Goal: Transaction & Acquisition: Purchase product/service

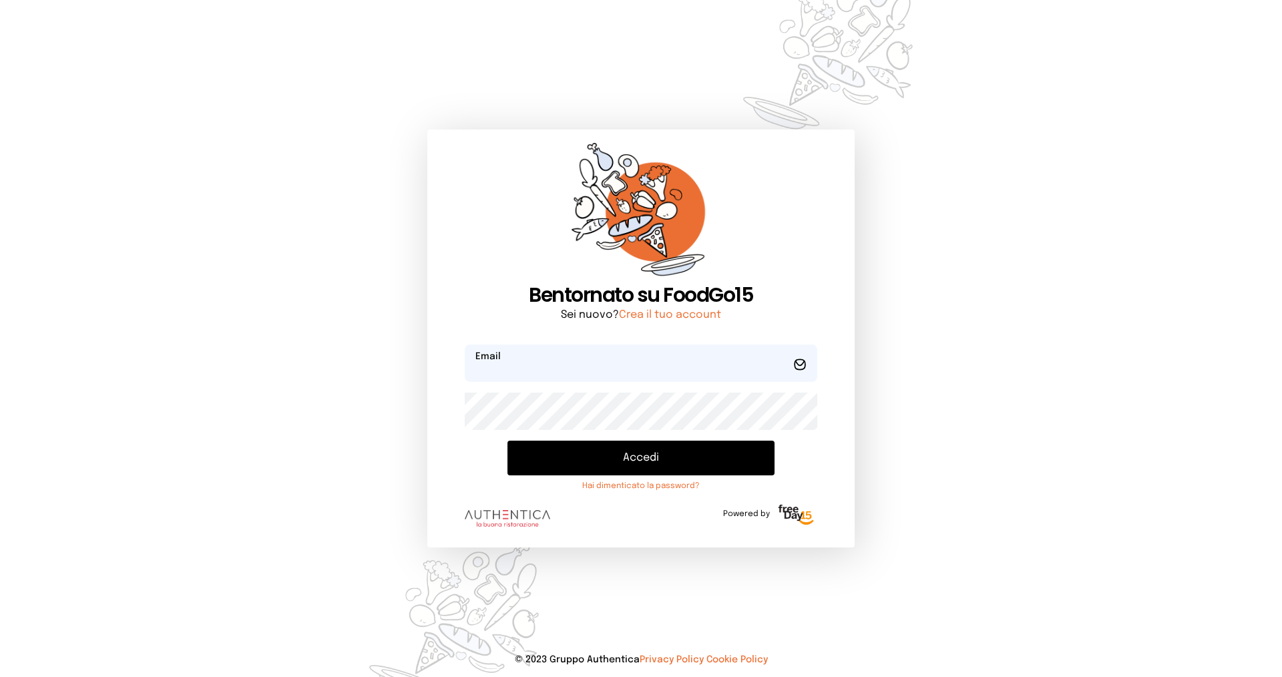
type input "**********"
click at [637, 455] on button "Accedi" at bounding box center [640, 458] width 267 height 35
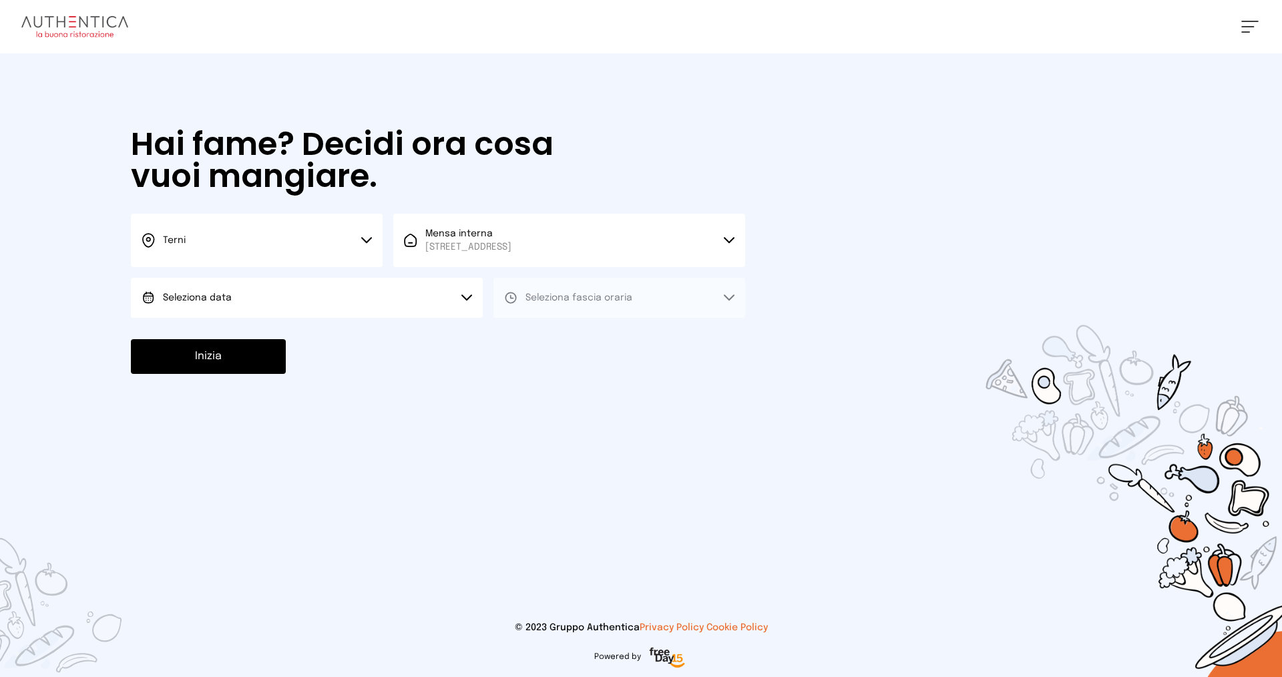
click at [328, 290] on button "Seleziona data" at bounding box center [307, 298] width 352 height 40
click at [322, 338] on li "[DATE], [DATE]" at bounding box center [307, 335] width 352 height 35
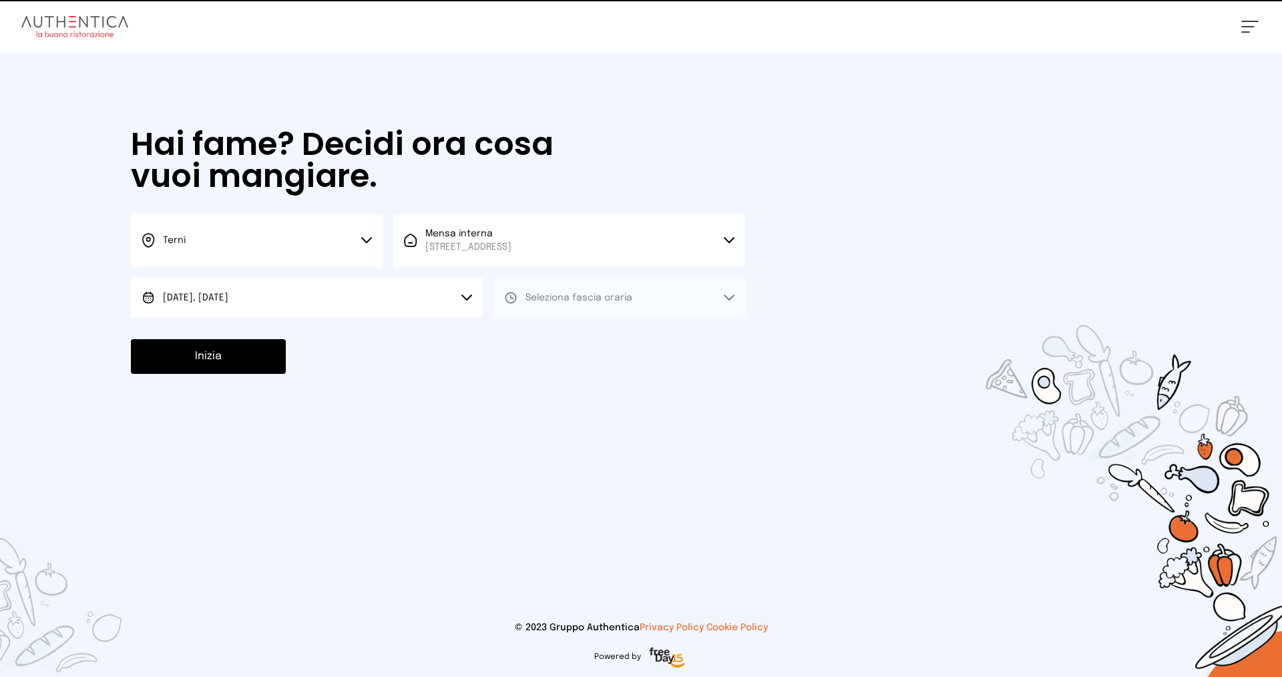
click at [606, 294] on span "Seleziona fascia oraria" at bounding box center [578, 297] width 107 height 9
click at [605, 316] on button "Seleziona fascia oraria" at bounding box center [619, 298] width 252 height 40
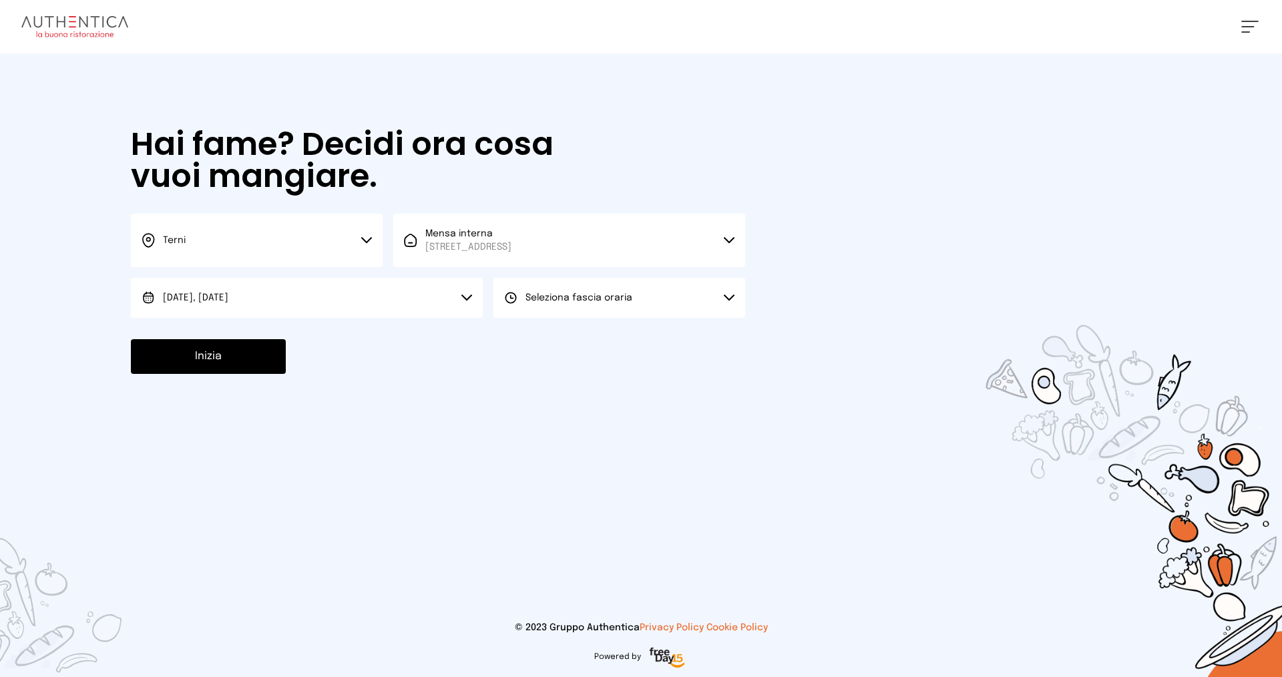
click at [607, 312] on button "Seleziona fascia oraria" at bounding box center [619, 298] width 252 height 40
click at [599, 344] on li "Pranzo" at bounding box center [619, 335] width 252 height 35
click at [213, 359] on button "Inizia" at bounding box center [208, 356] width 155 height 35
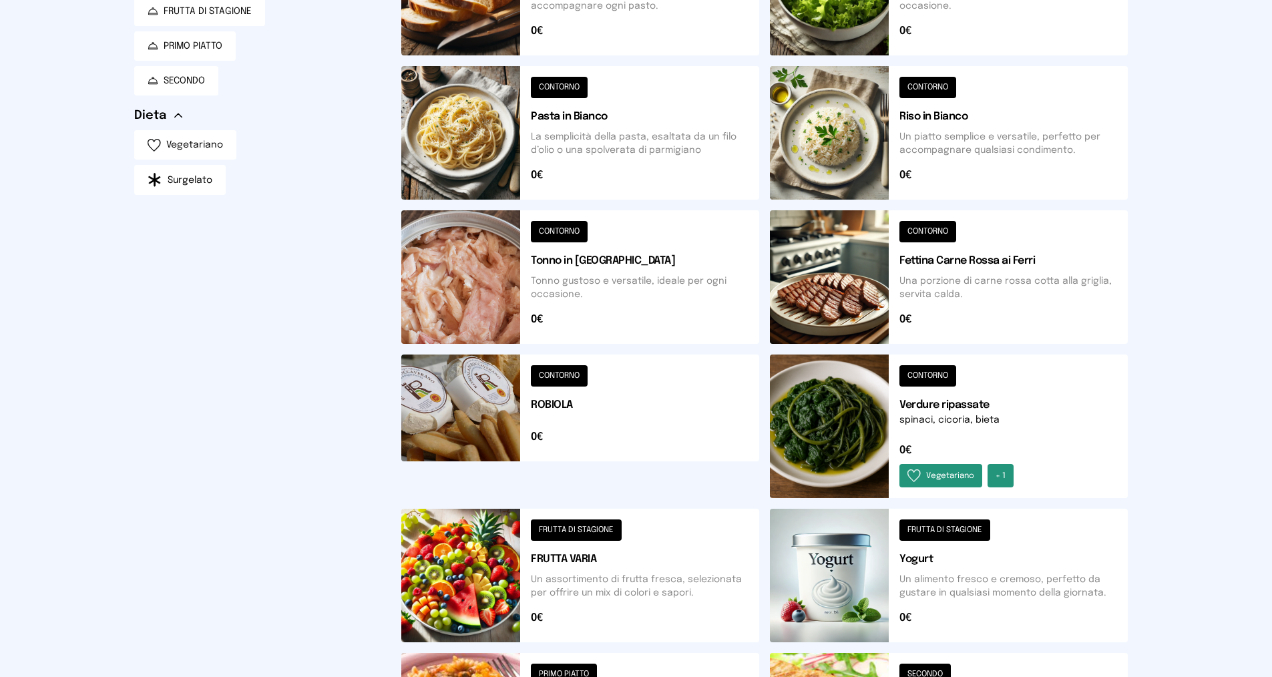
scroll to position [412, 0]
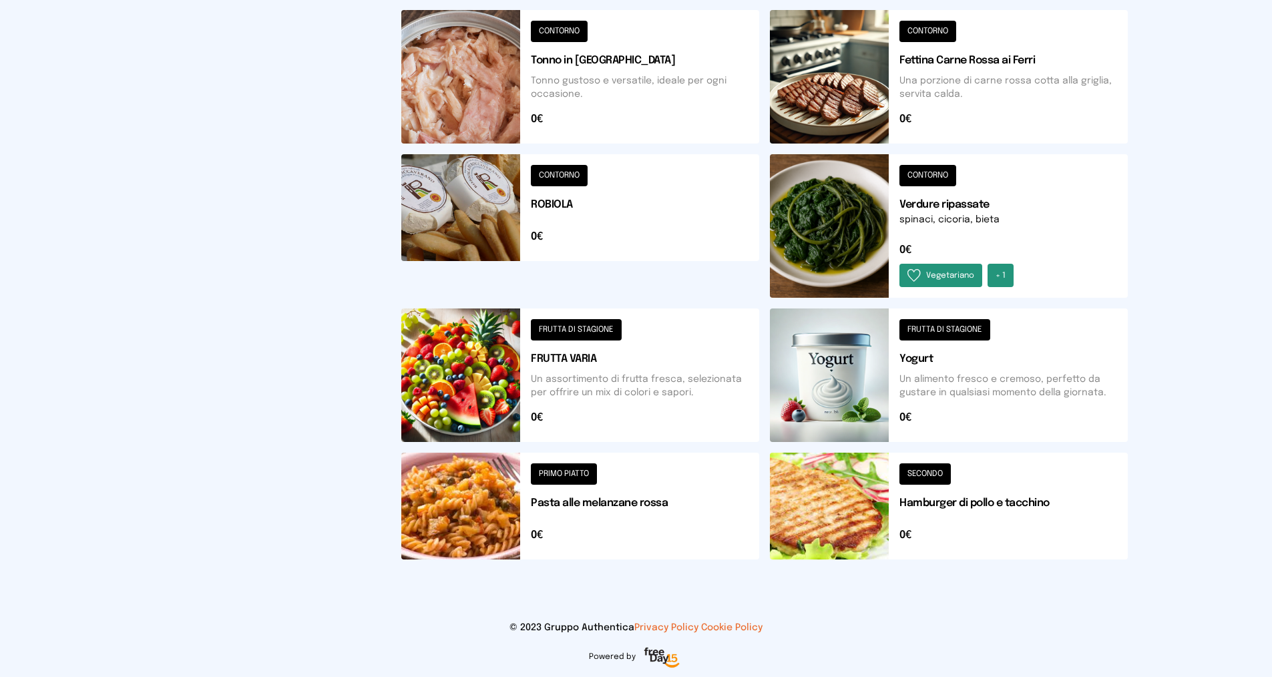
click at [937, 498] on button at bounding box center [949, 506] width 358 height 107
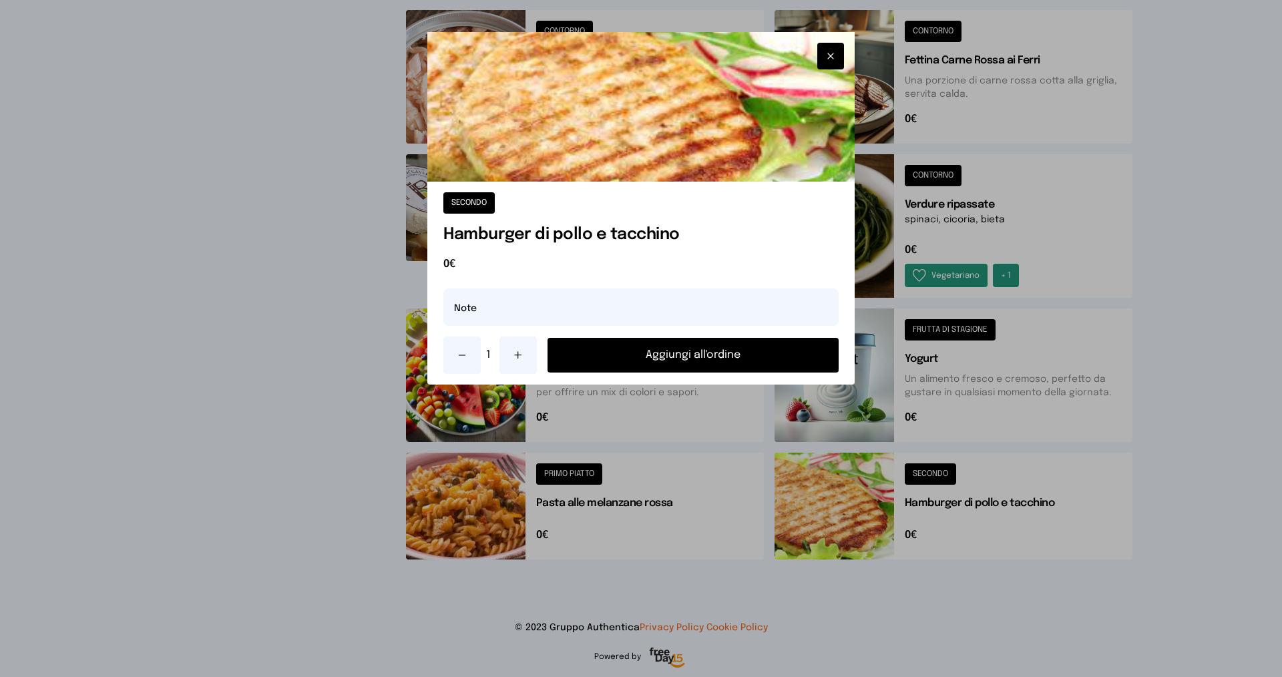
click at [652, 344] on button "Aggiungi all'ordine" at bounding box center [692, 355] width 291 height 35
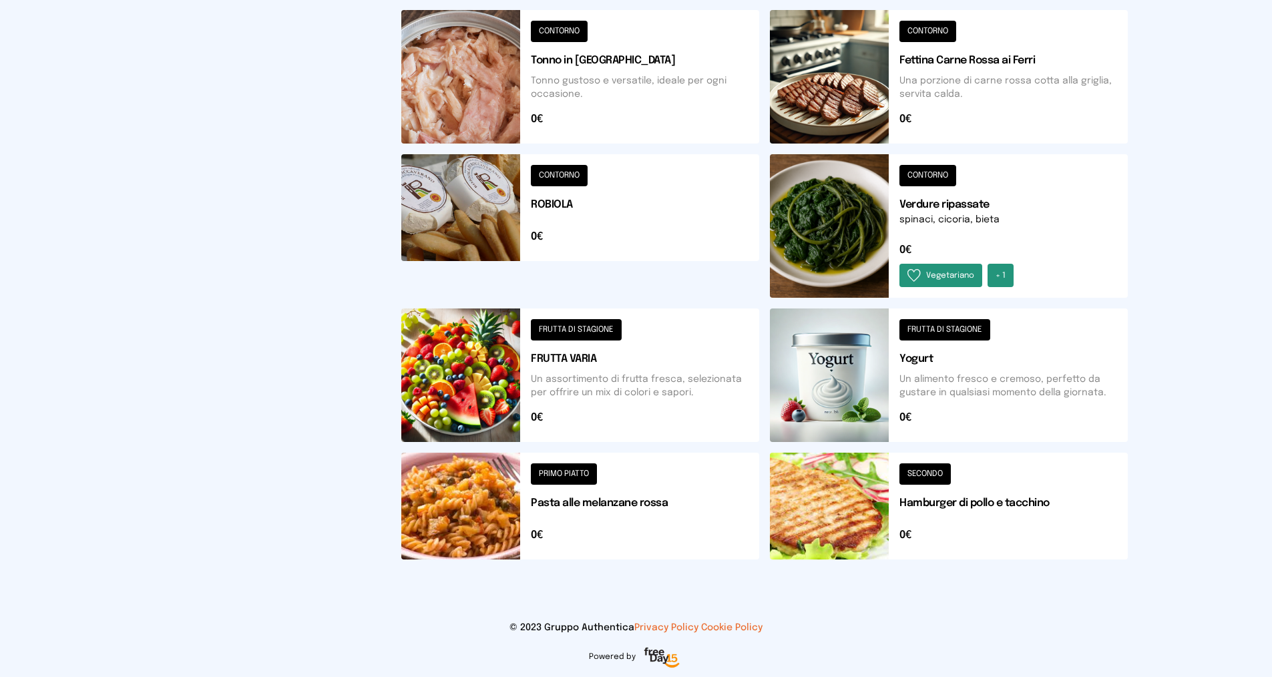
click at [986, 206] on button at bounding box center [949, 226] width 358 height 144
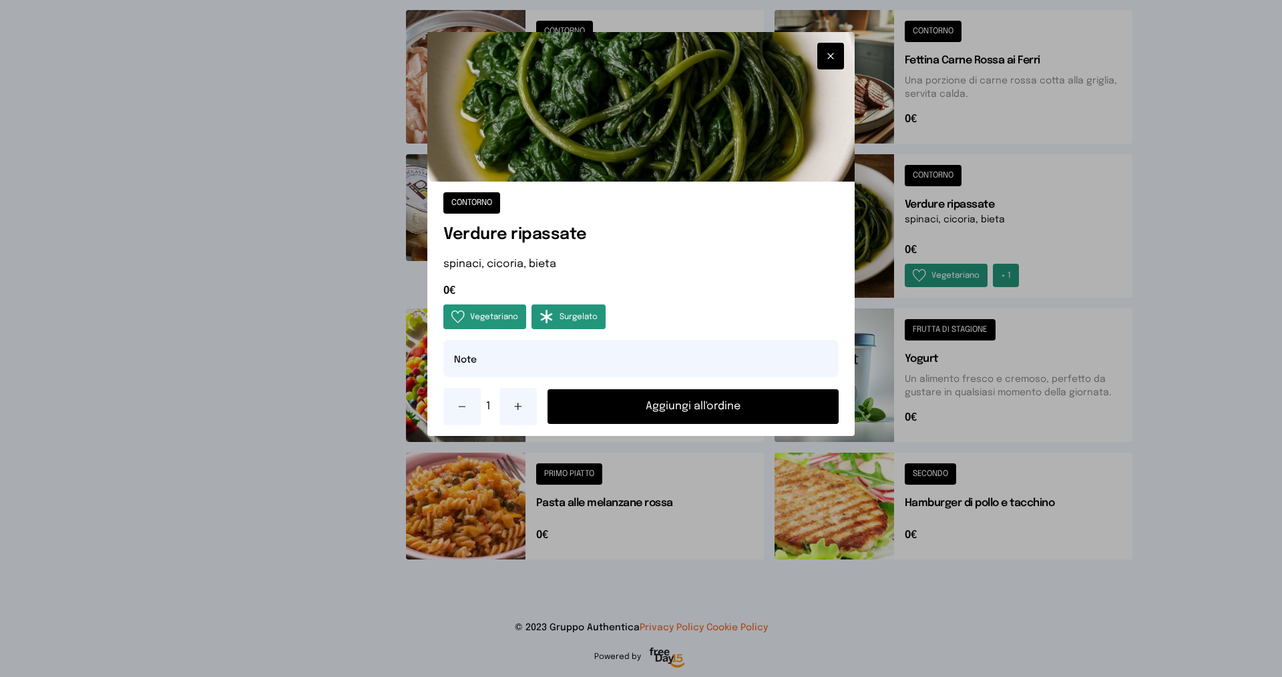
click at [664, 401] on button "Aggiungi all'ordine" at bounding box center [692, 406] width 291 height 35
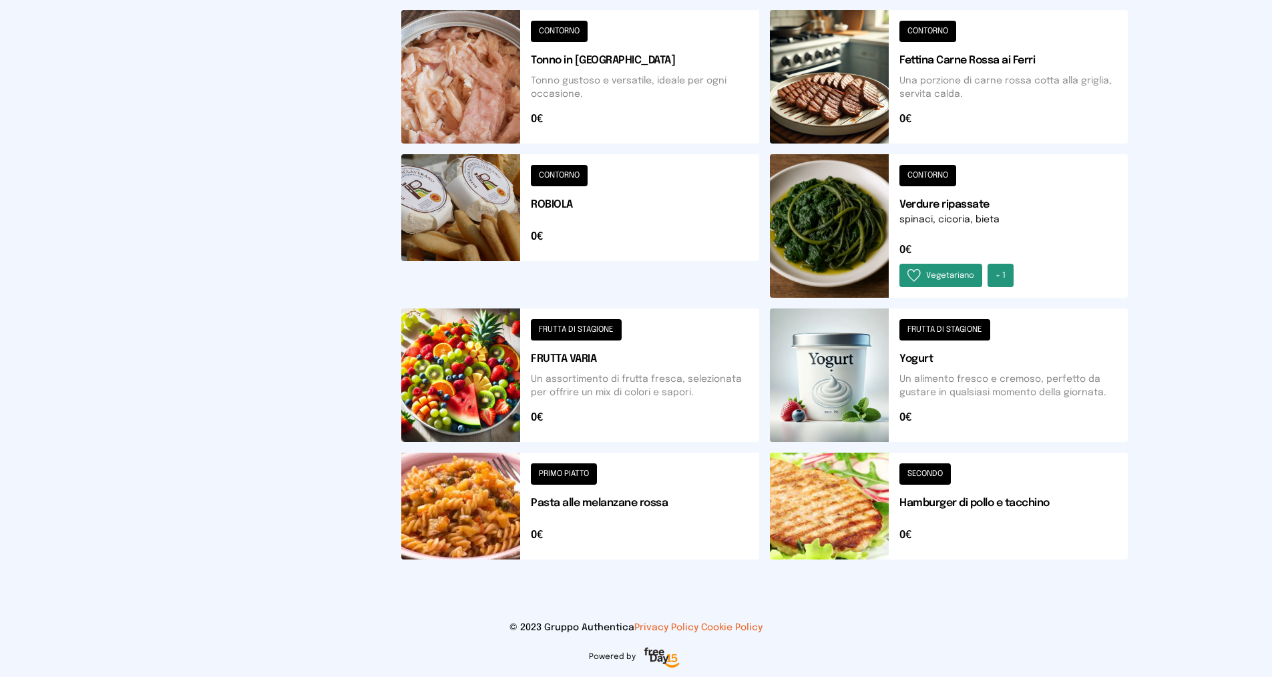
click at [586, 224] on button at bounding box center [580, 226] width 358 height 144
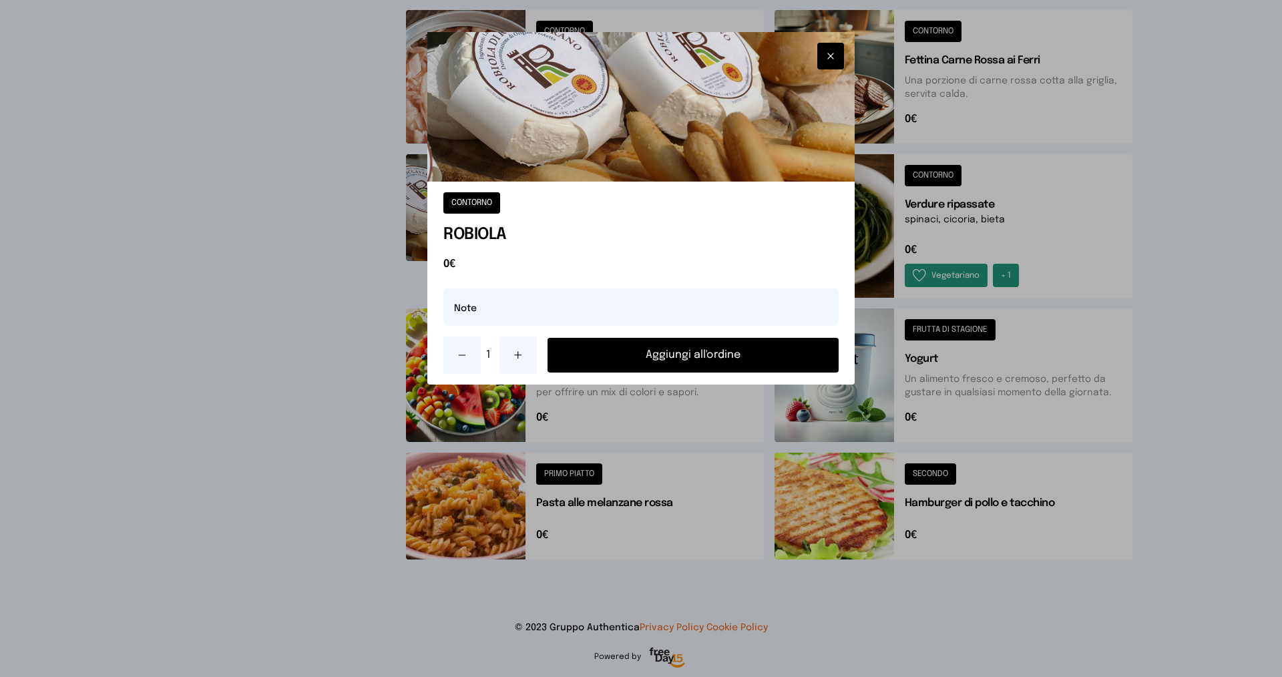
click at [607, 355] on button "Aggiungi all'ordine" at bounding box center [692, 355] width 291 height 35
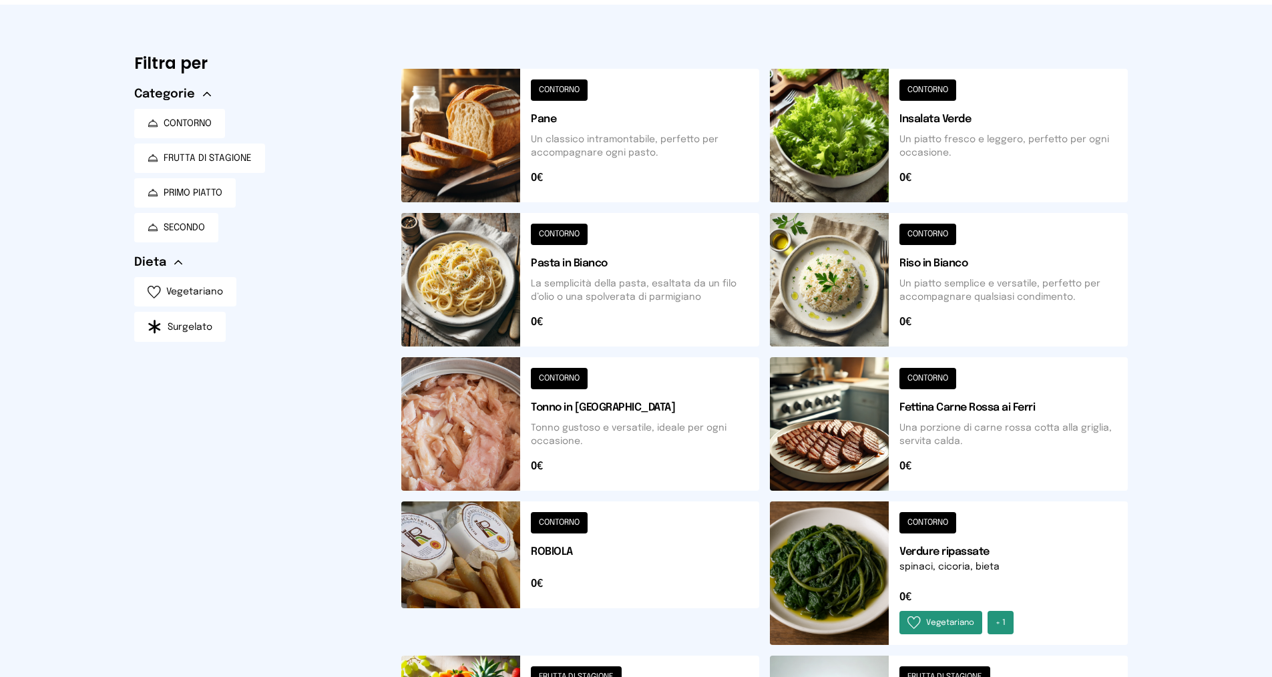
scroll to position [18, 0]
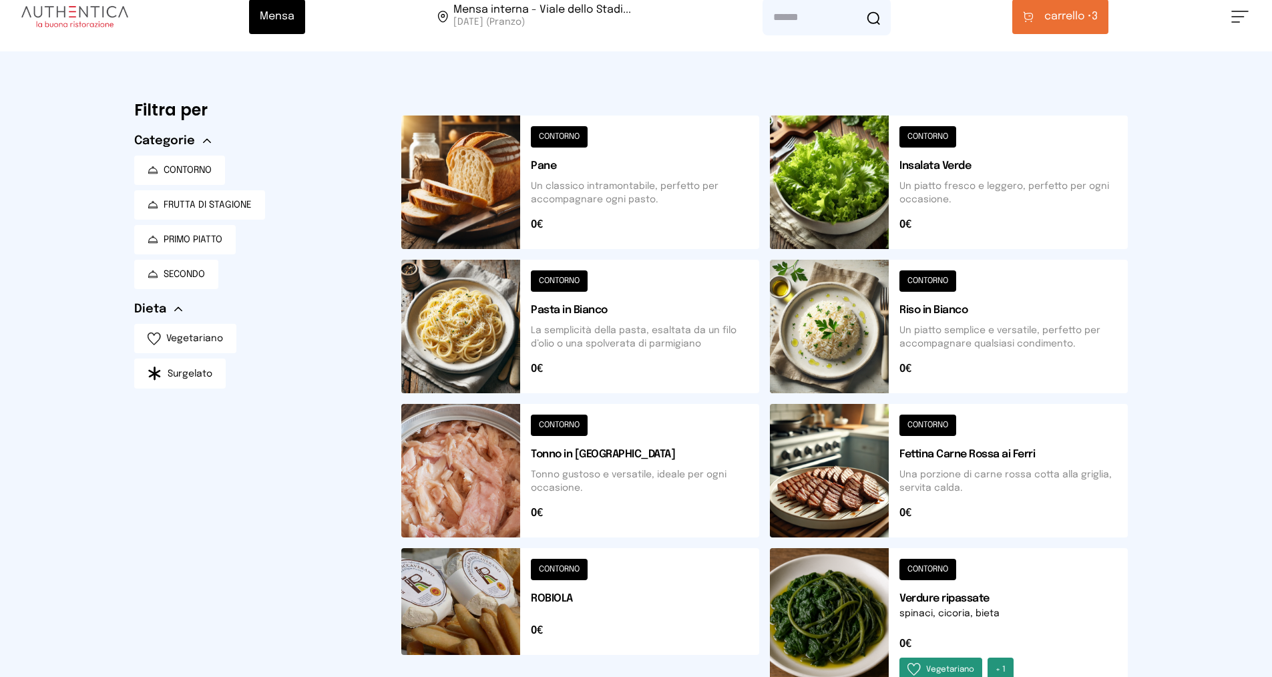
click at [1073, 15] on span "carrello •" at bounding box center [1067, 17] width 47 height 16
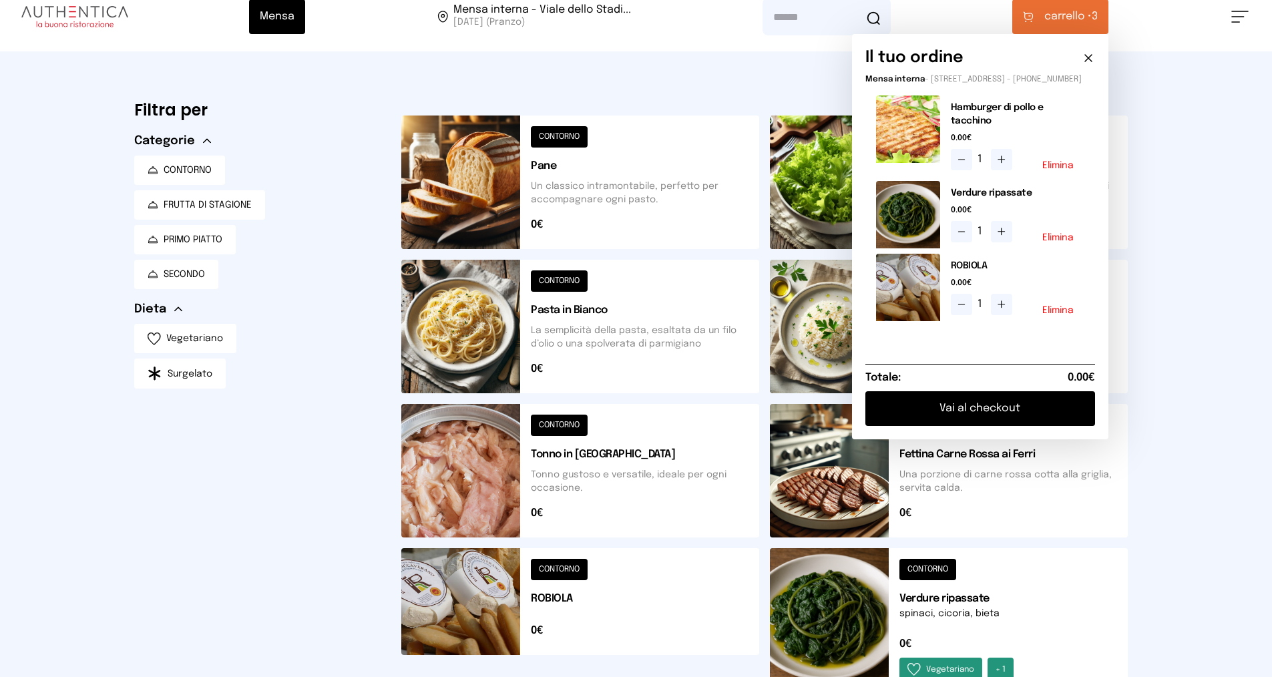
click at [1005, 398] on button "Vai al checkout" at bounding box center [980, 408] width 230 height 35
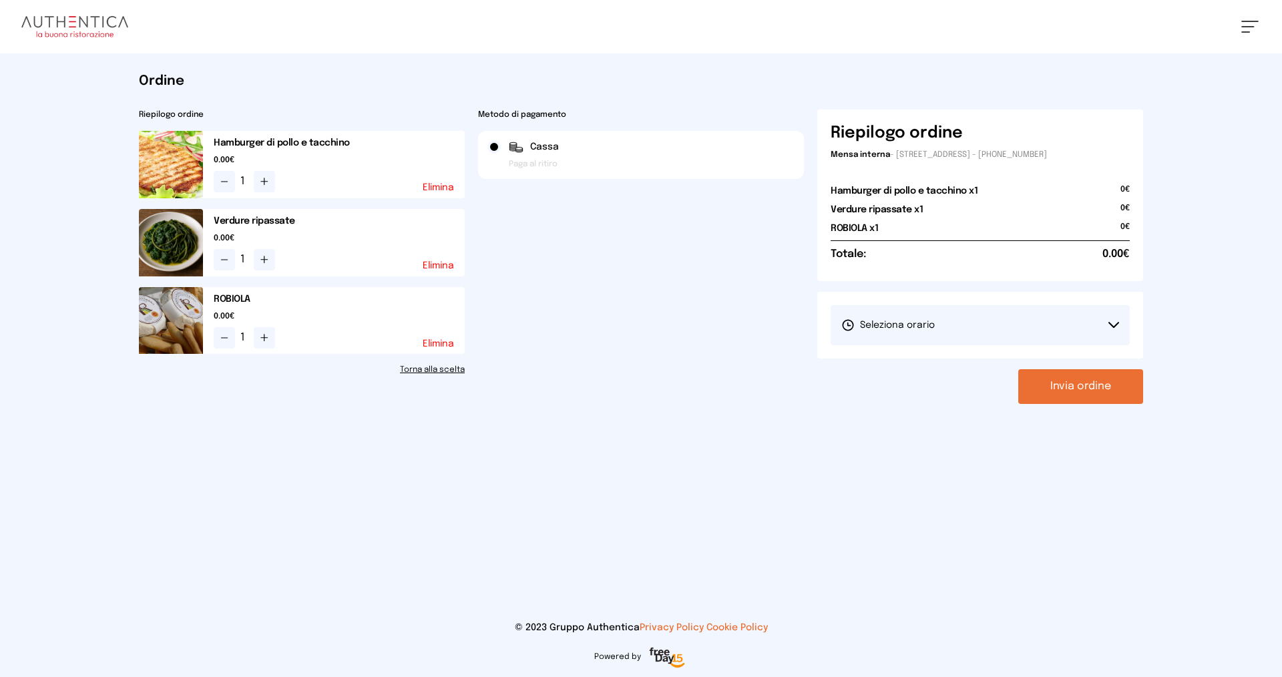
click at [1027, 334] on button "Seleziona orario" at bounding box center [979, 325] width 299 height 40
click at [1015, 362] on li "1° Turno (13:00 - 15:00)" at bounding box center [979, 362] width 299 height 35
click at [1071, 384] on button "Invia ordine" at bounding box center [1080, 386] width 125 height 35
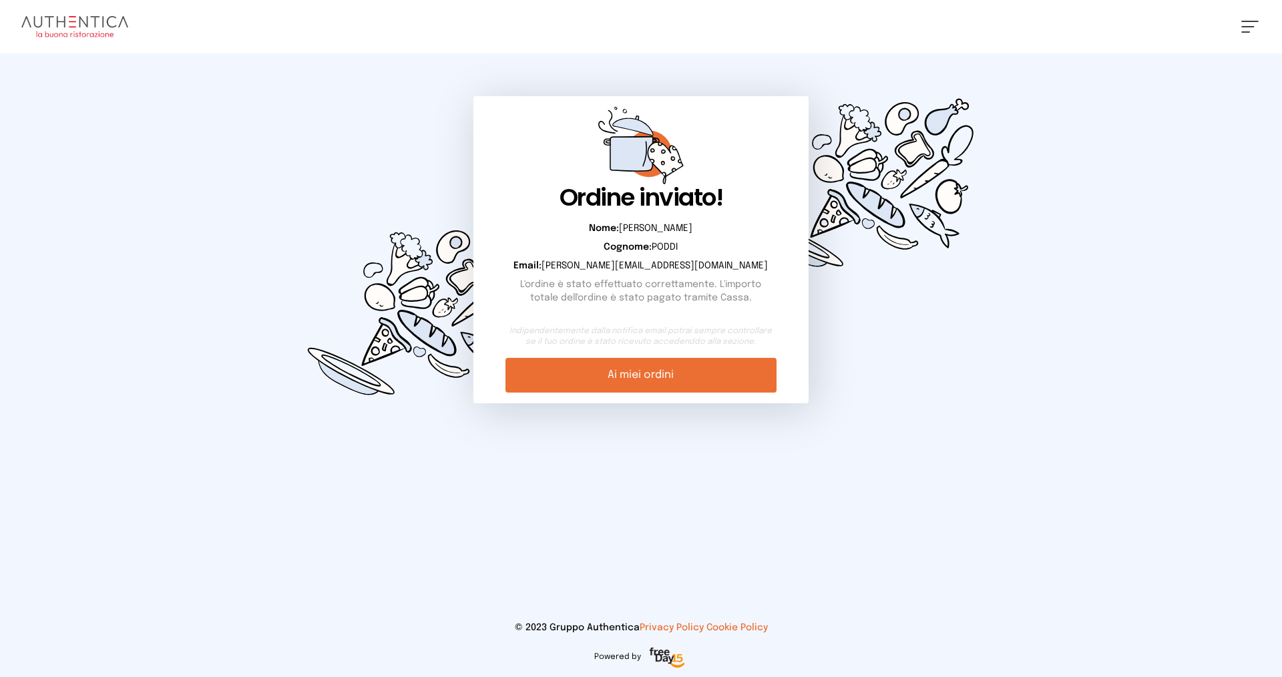
click at [677, 376] on link "Ai miei ordini" at bounding box center [640, 375] width 270 height 35
